Goal: Find specific page/section: Find specific page/section

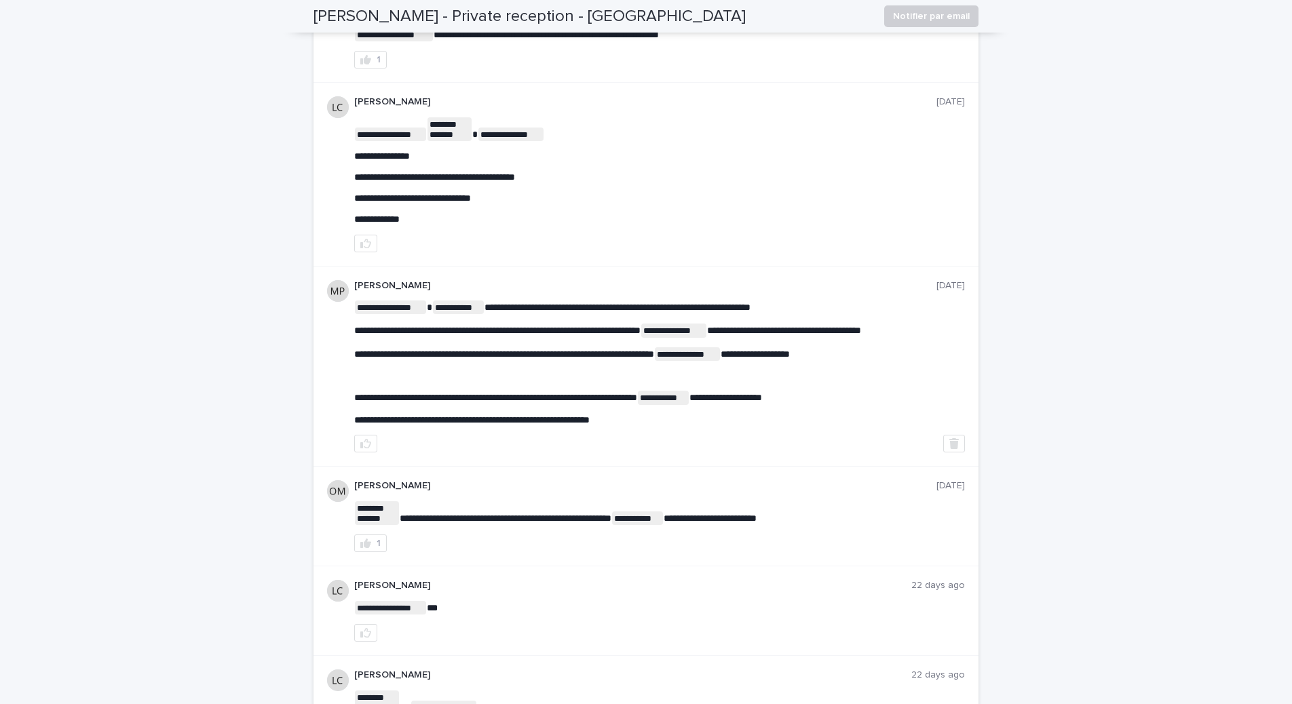
scroll to position [447, 0]
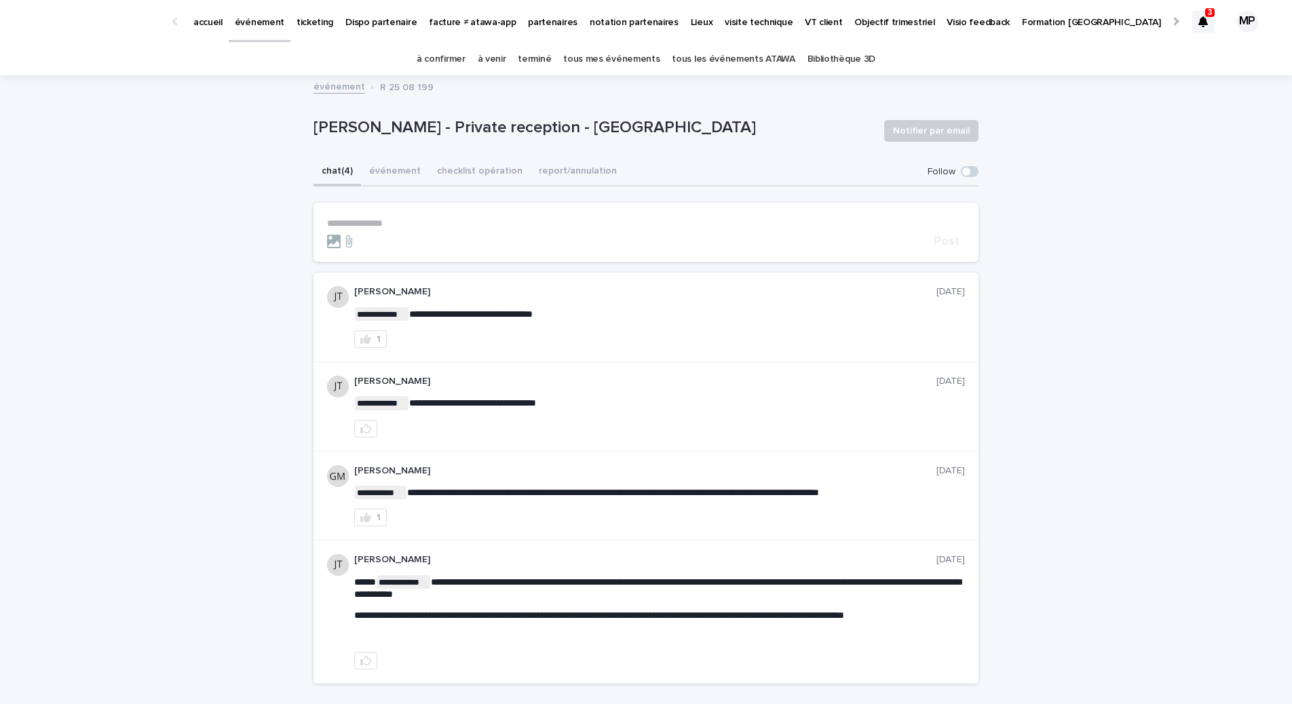
scroll to position [97, 0]
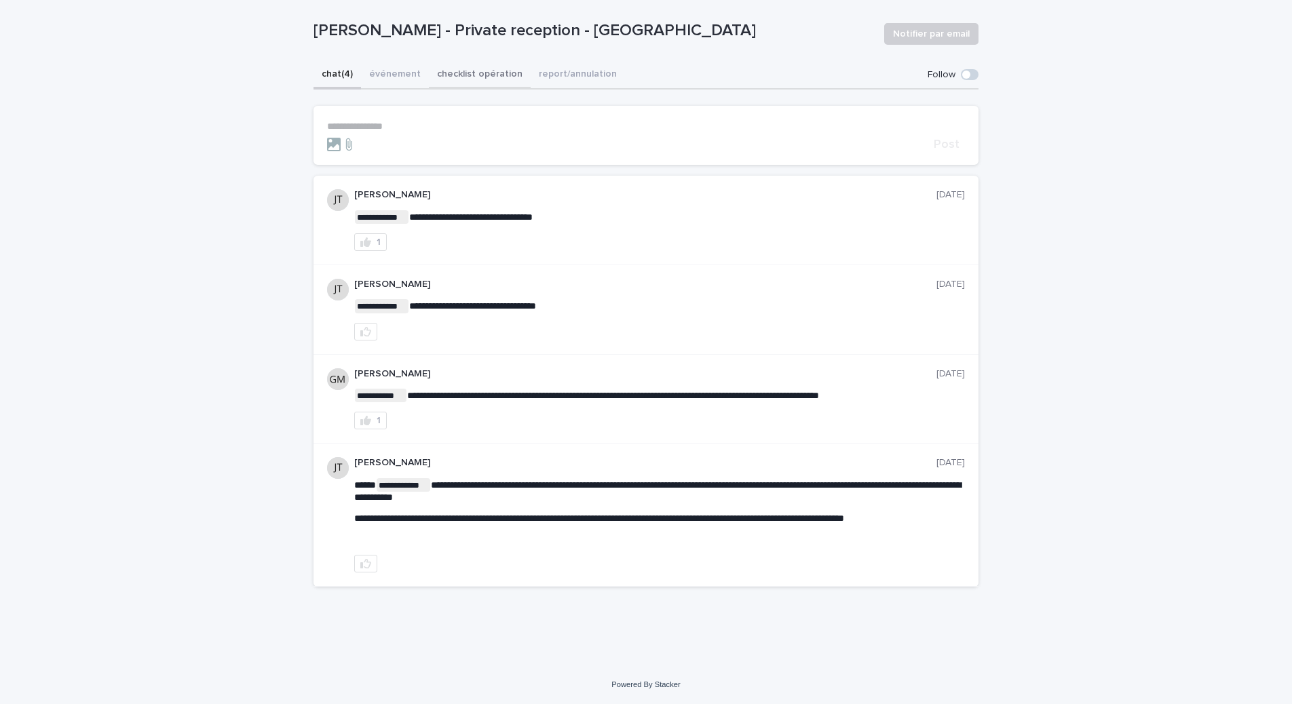
click at [479, 79] on div "**********" at bounding box center [646, 329] width 665 height 537
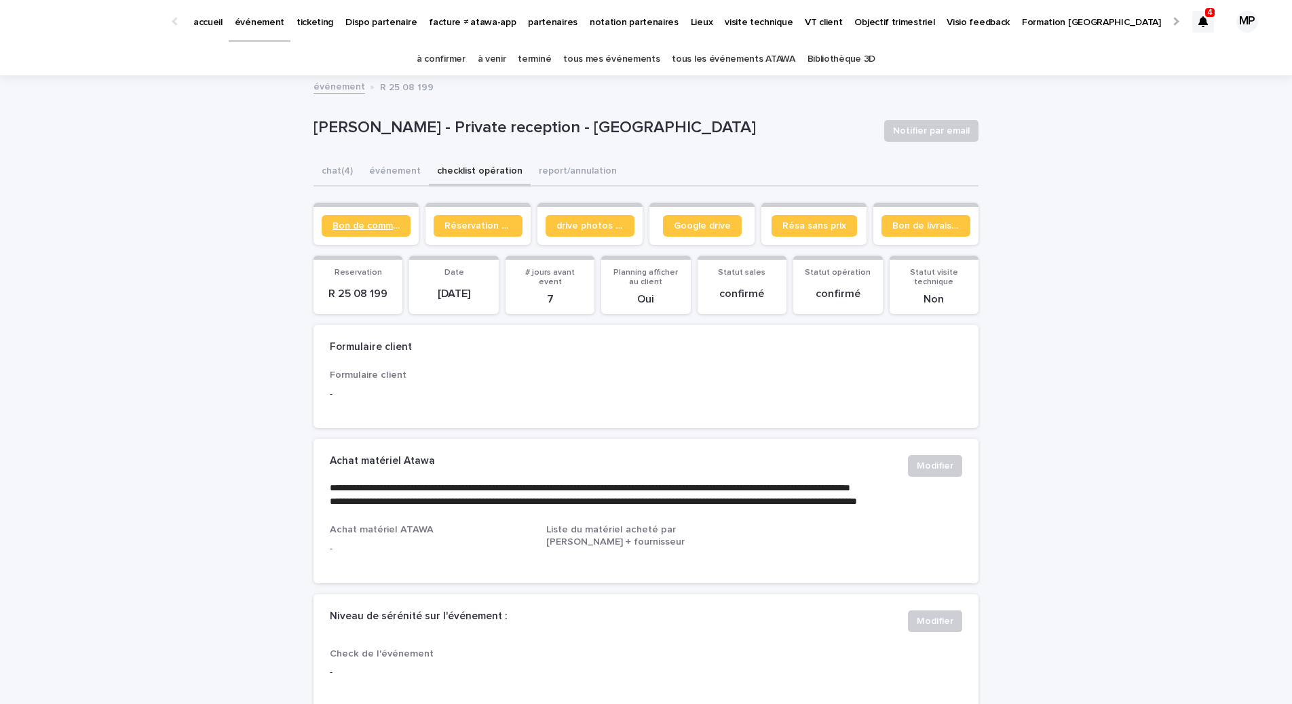
click at [387, 226] on span "Bon de commande" at bounding box center [366, 226] width 67 height 10
